Goal: Transaction & Acquisition: Purchase product/service

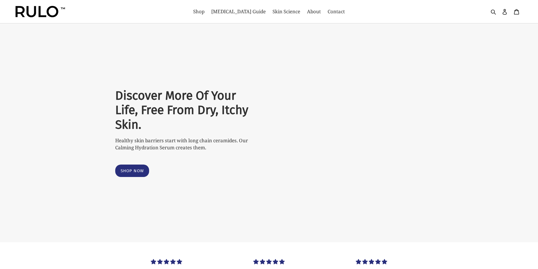
select select "most-helpful"
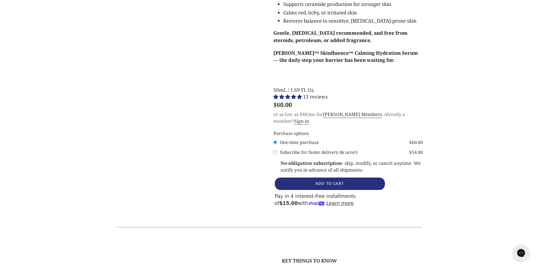
scroll to position [678, 0]
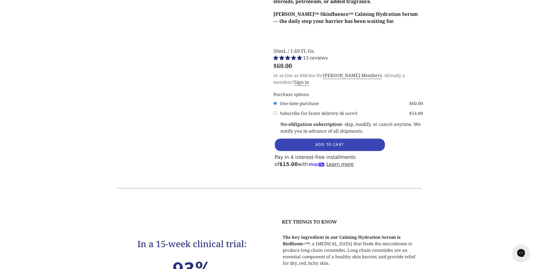
click at [320, 142] on span "ADD TO CART" at bounding box center [330, 144] width 29 height 5
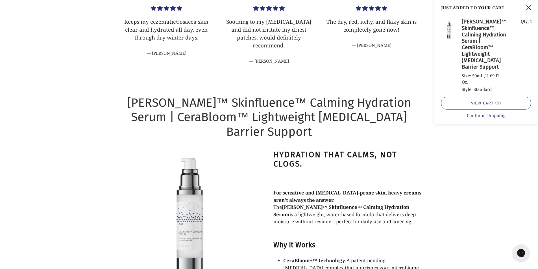
scroll to position [170, 0]
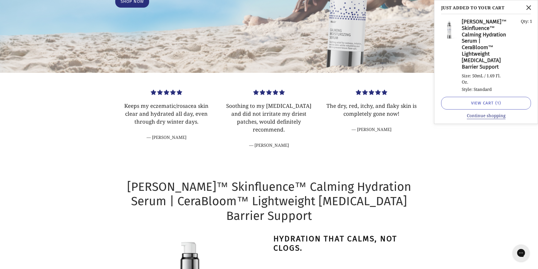
click at [477, 102] on link "View cart ( 1 )" at bounding box center [486, 103] width 90 height 13
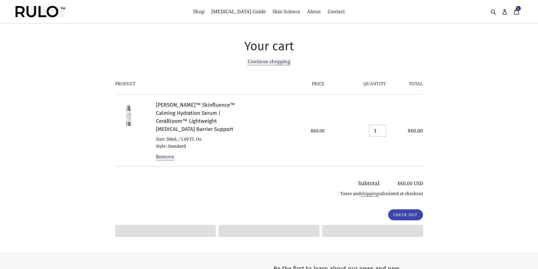
click at [413, 209] on input "Check out" at bounding box center [405, 214] width 35 height 11
